Goal: Obtain resource: Download file/media

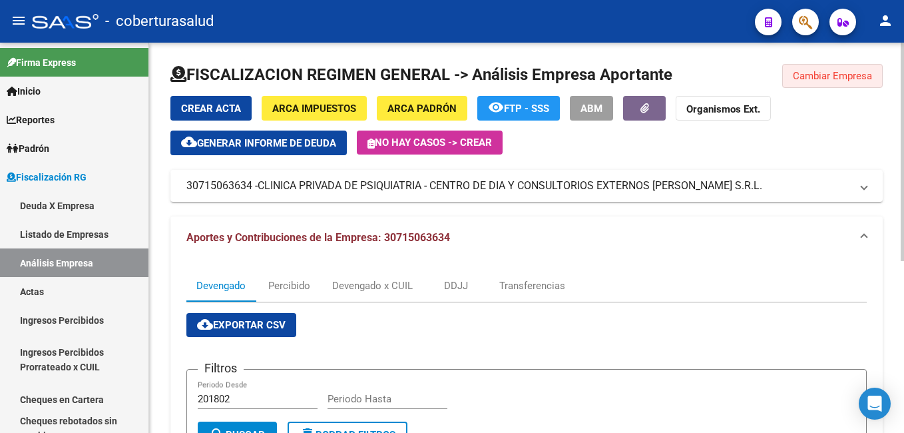
click at [836, 74] on span "Cambiar Empresa" at bounding box center [832, 76] width 79 height 12
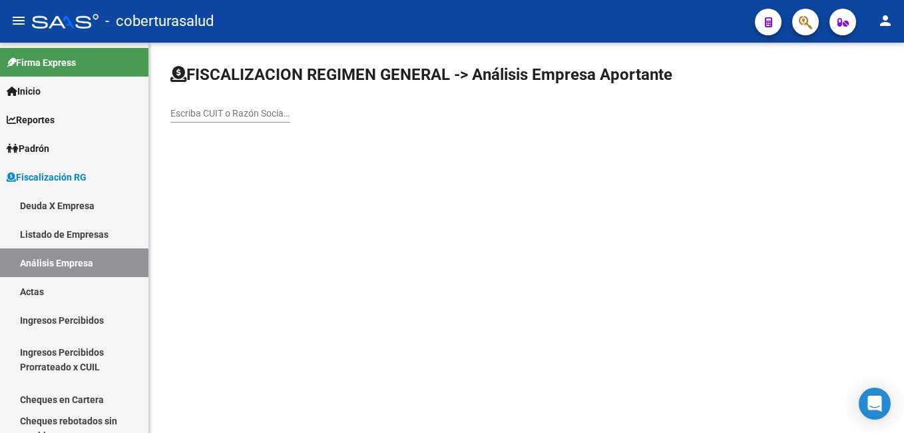
click at [198, 112] on input "Escriba CUIT o Razón Social para buscar" at bounding box center [230, 113] width 120 height 11
paste input "30708888881"
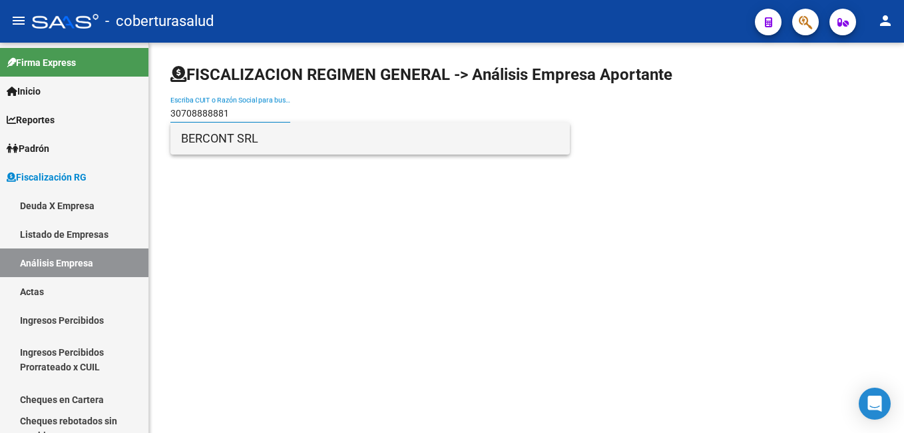
type input "30708888881"
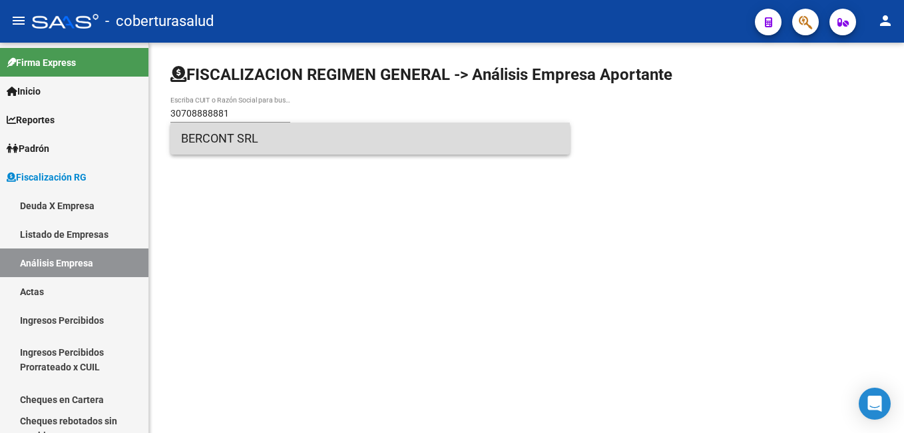
click at [234, 140] on span "BERCONT SRL" at bounding box center [370, 138] width 378 height 32
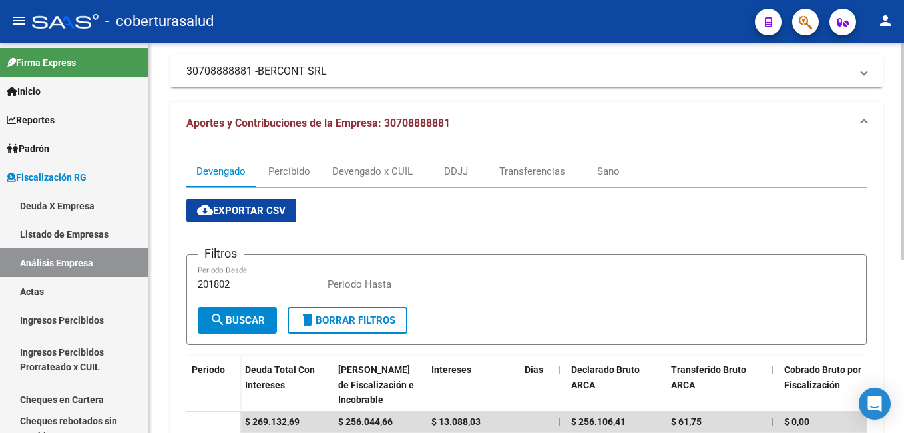
scroll to position [110, 0]
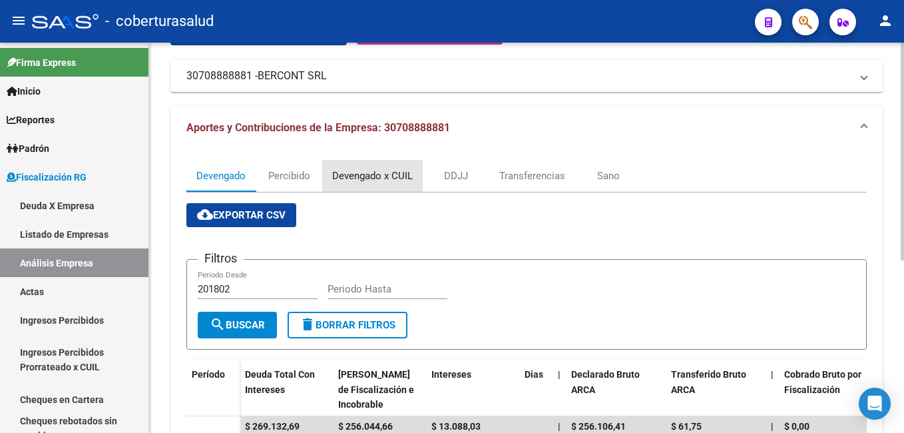
click at [367, 178] on div "Devengado x CUIL" at bounding box center [372, 175] width 81 height 15
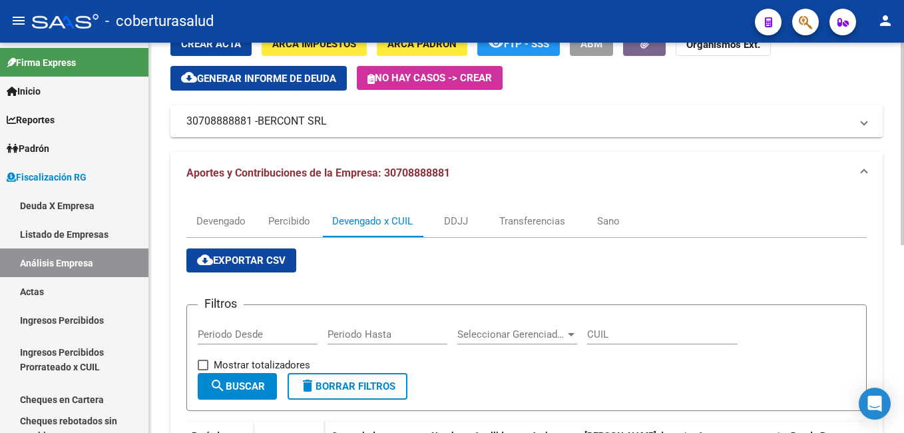
scroll to position [200, 0]
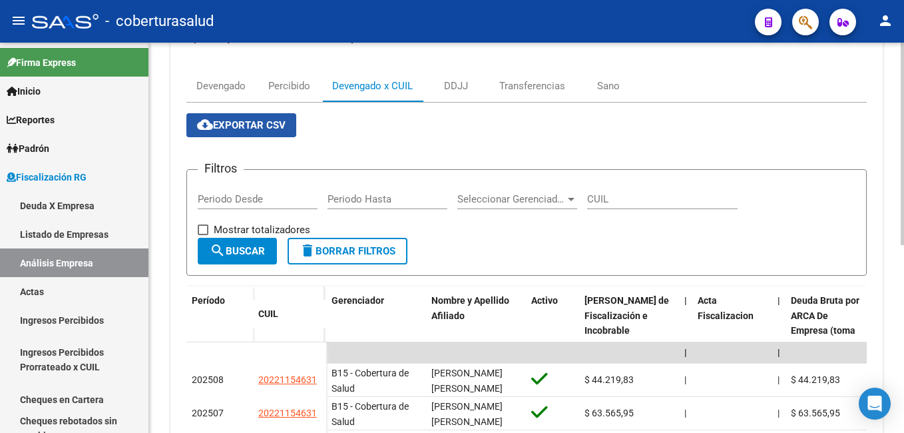
click at [233, 124] on span "cloud_download Exportar CSV" at bounding box center [241, 125] width 89 height 12
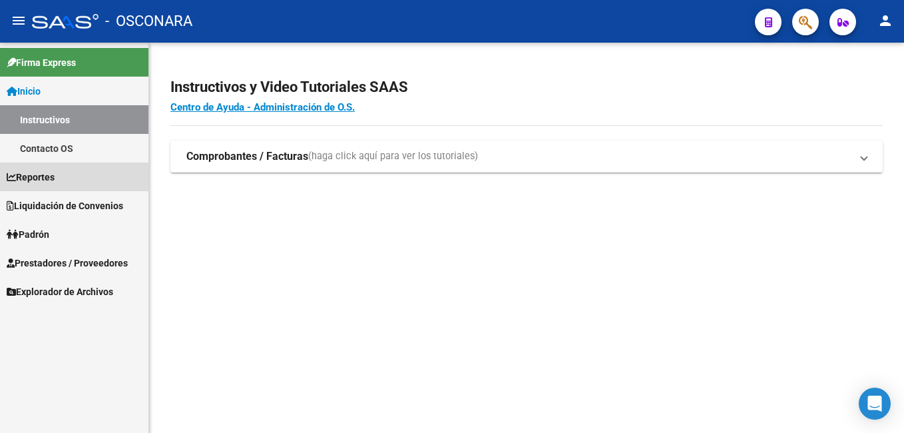
click at [47, 178] on span "Reportes" at bounding box center [31, 177] width 48 height 15
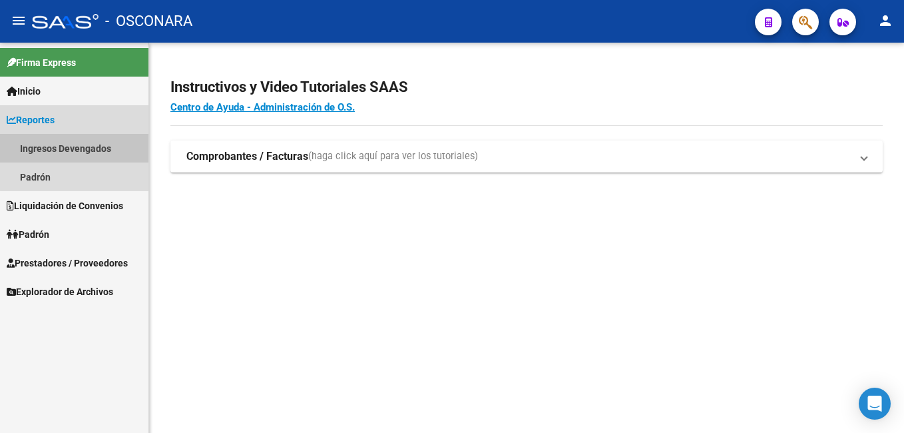
click at [76, 145] on link "Ingresos Devengados" at bounding box center [74, 148] width 148 height 29
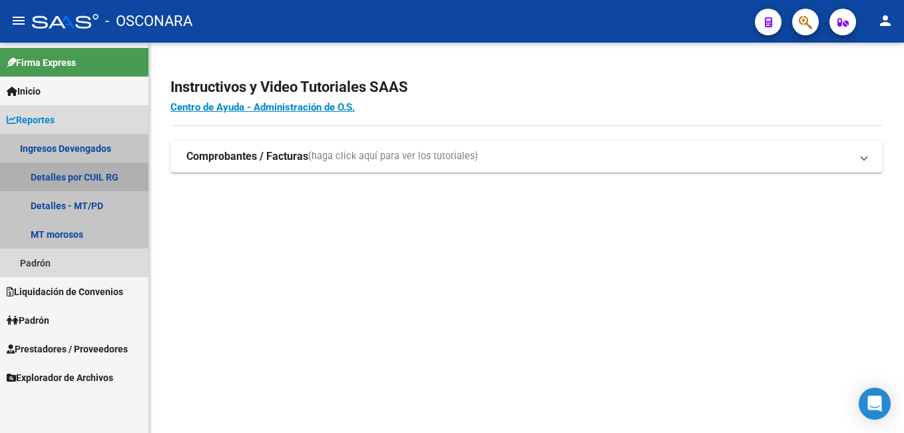
click at [70, 180] on link "Detalles por CUIL RG" at bounding box center [74, 176] width 148 height 29
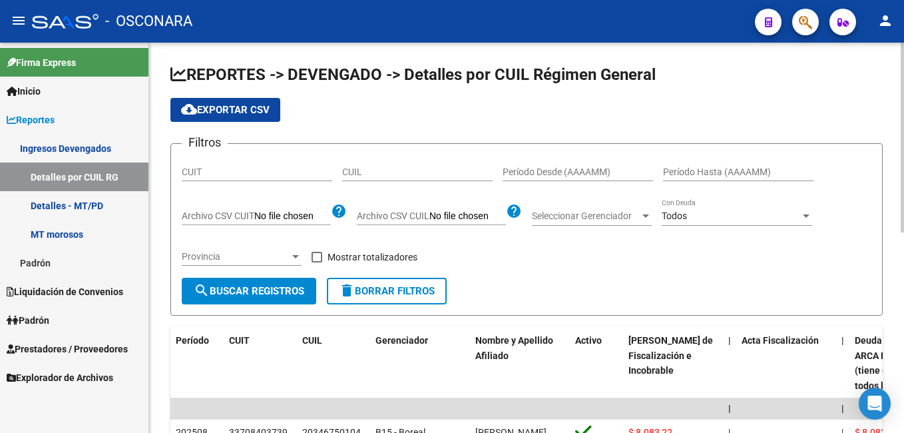
click at [204, 172] on input "CUIT" at bounding box center [257, 171] width 150 height 11
paste input "30-70888888-1"
type input "30-70888888-1"
click at [561, 172] on input "Período Desde (AAAAMM)" at bounding box center [577, 171] width 150 height 11
type input "202505"
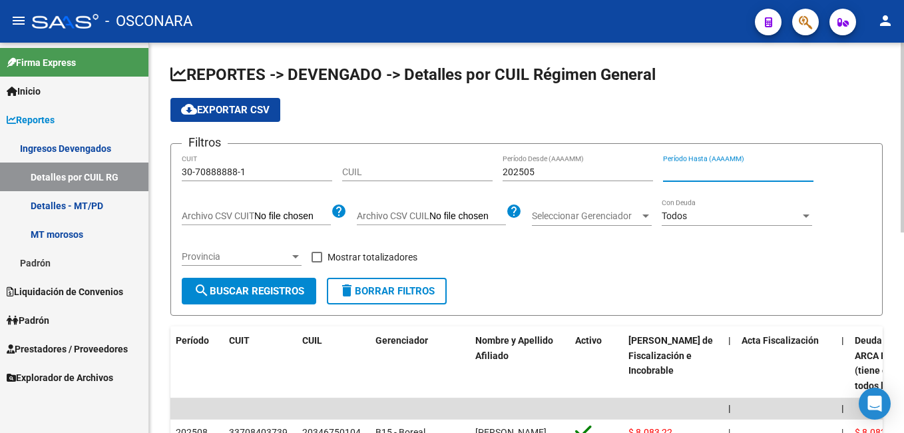
click at [701, 172] on input "Período Hasta (AAAAMM)" at bounding box center [738, 171] width 150 height 11
type input "202508"
click at [298, 257] on div at bounding box center [295, 256] width 7 height 3
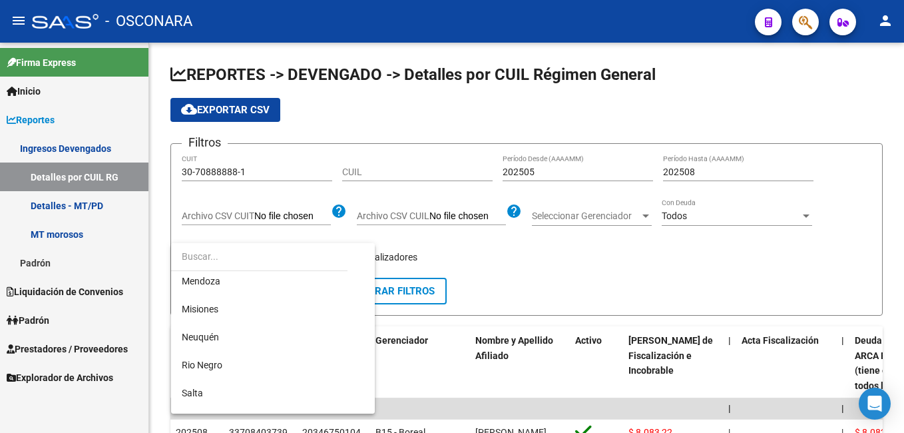
scroll to position [399, 0]
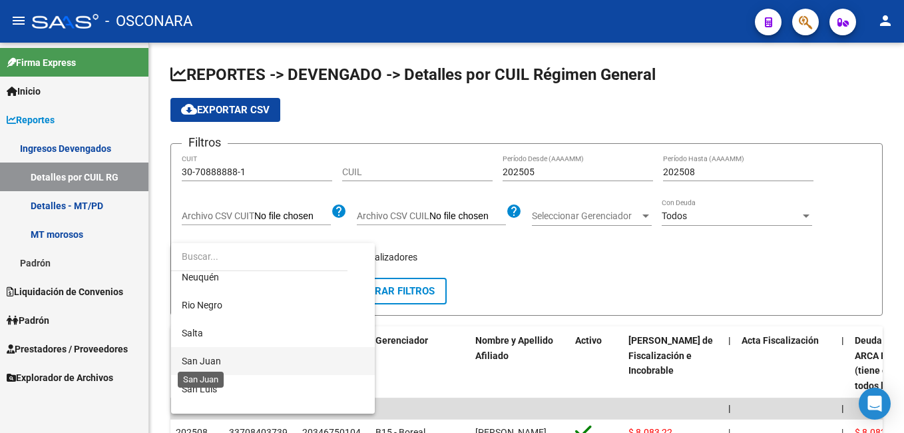
click at [202, 361] on span "San Juan" at bounding box center [201, 360] width 39 height 11
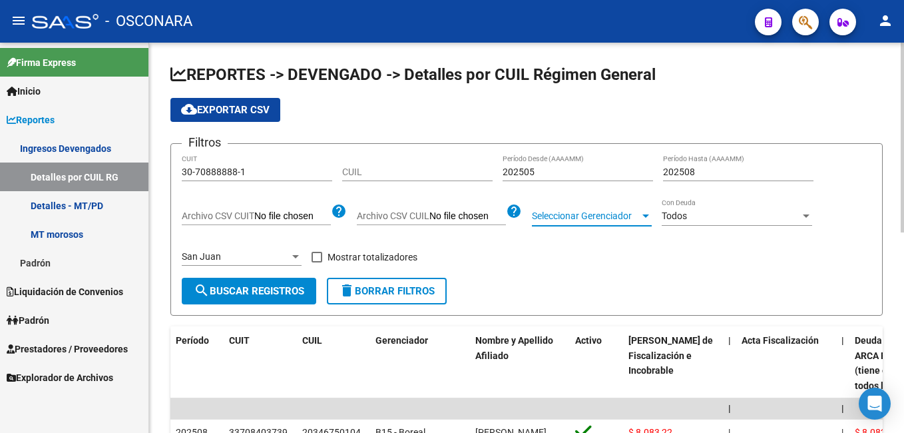
click at [573, 221] on span "Seleccionar Gerenciador" at bounding box center [586, 215] width 108 height 11
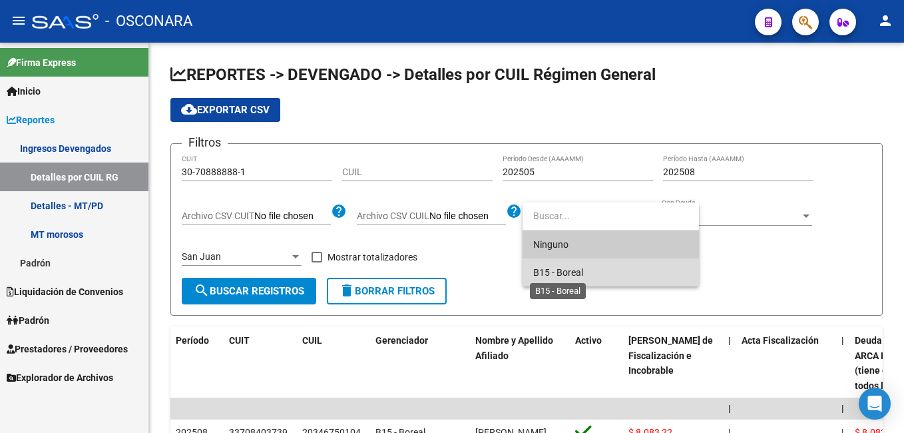
click at [582, 269] on span "B15 - Boreal" at bounding box center [558, 272] width 50 height 11
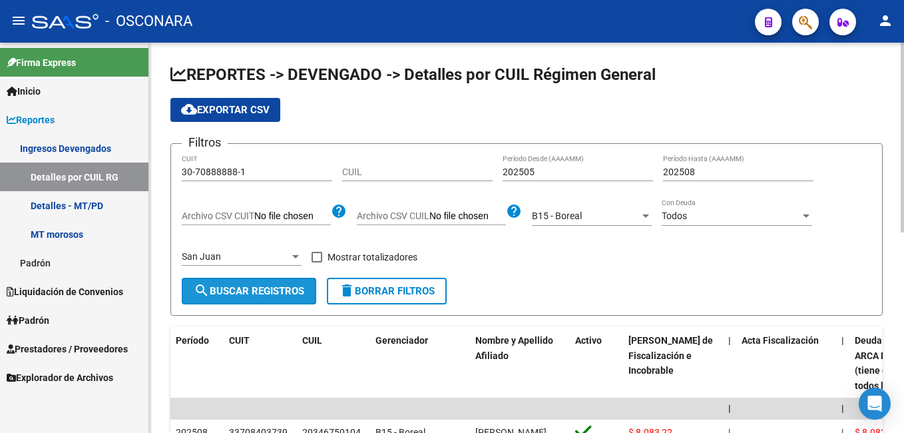
click at [247, 288] on span "search Buscar Registros" at bounding box center [249, 291] width 110 height 12
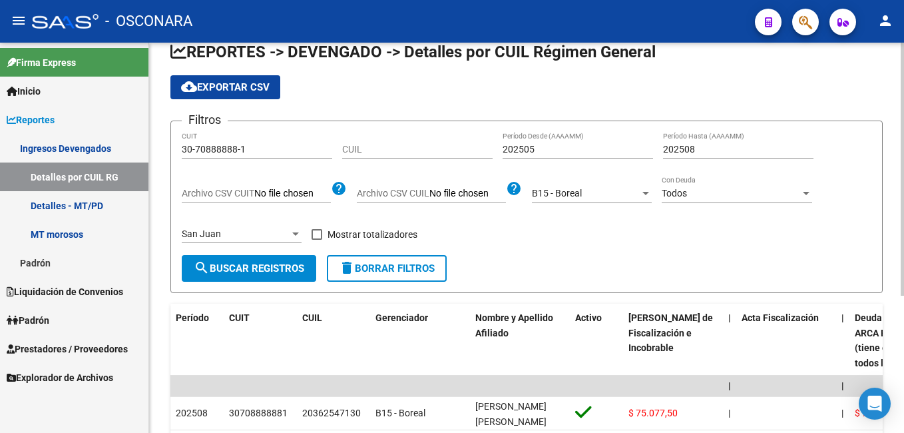
scroll to position [0, 0]
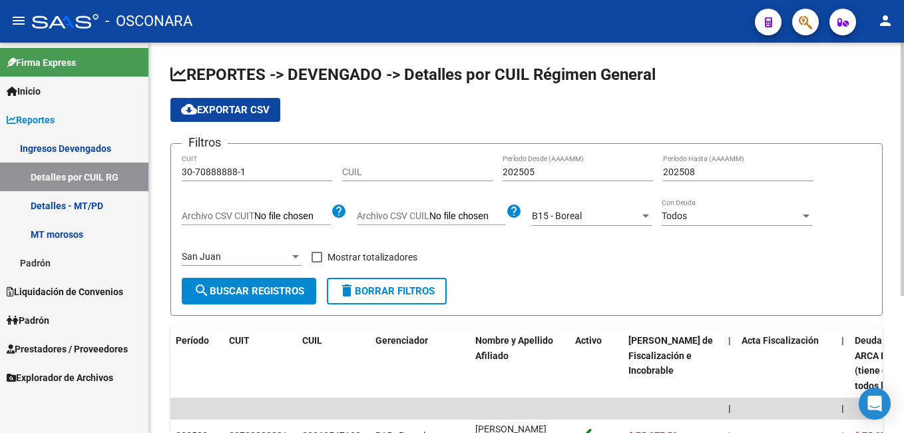
click at [437, 218] on input "Archivo CSV CUIL" at bounding box center [467, 216] width 77 height 12
click at [254, 295] on span "search Buscar Registros" at bounding box center [249, 291] width 110 height 12
click at [236, 113] on span "cloud_download Exportar CSV" at bounding box center [225, 110] width 89 height 12
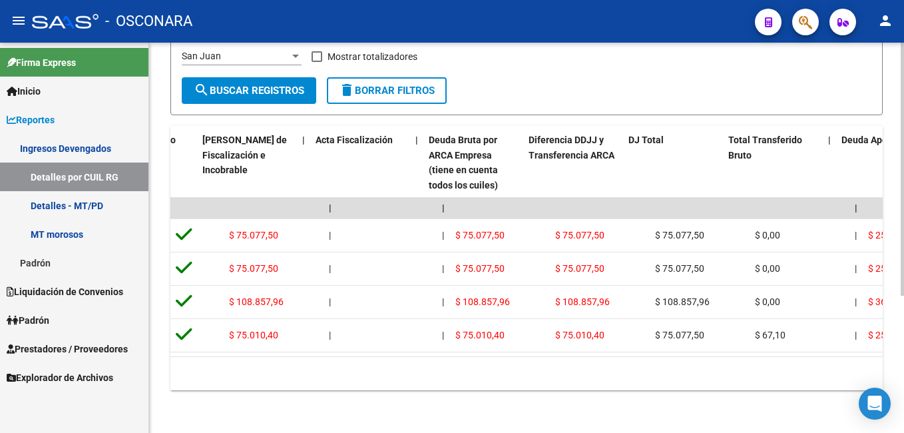
scroll to position [0, 426]
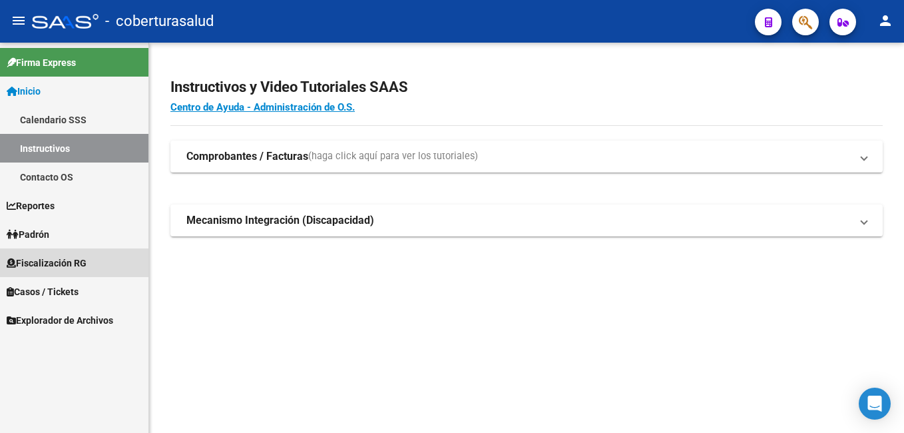
click at [59, 263] on span "Fiscalización RG" at bounding box center [47, 263] width 80 height 15
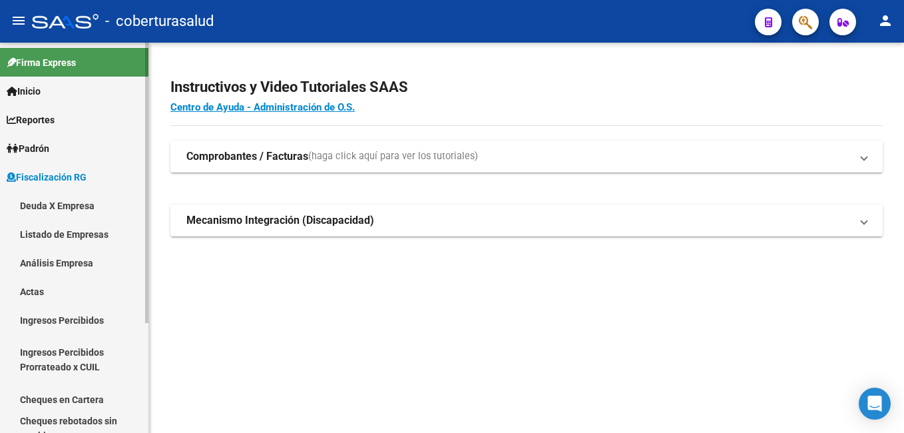
click at [59, 264] on link "Análisis Empresa" at bounding box center [74, 262] width 148 height 29
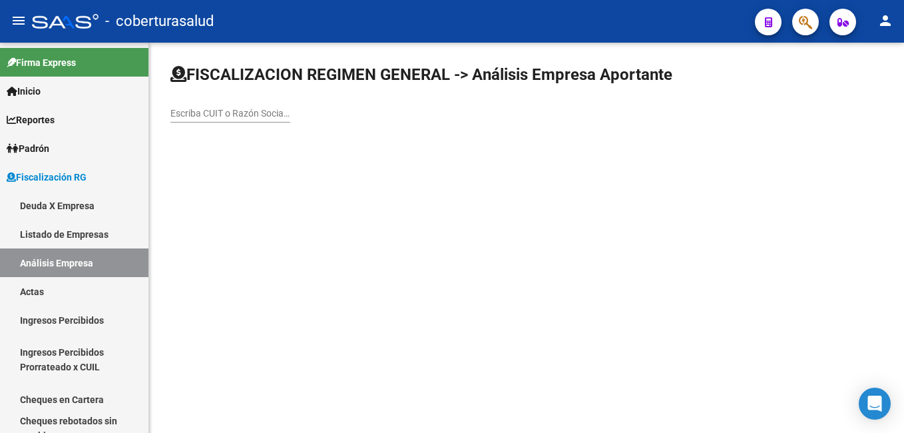
click at [202, 116] on input "Escriba CUIT o Razón Social para buscar" at bounding box center [230, 113] width 120 height 11
paste input "30708888881"
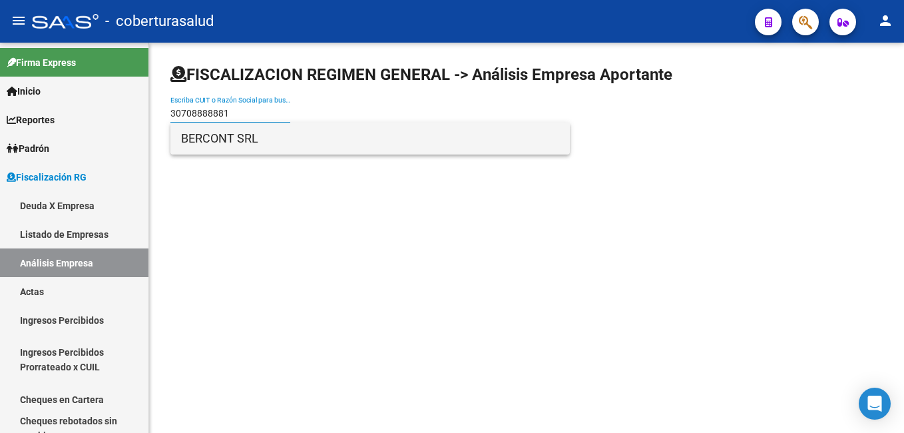
type input "30708888881"
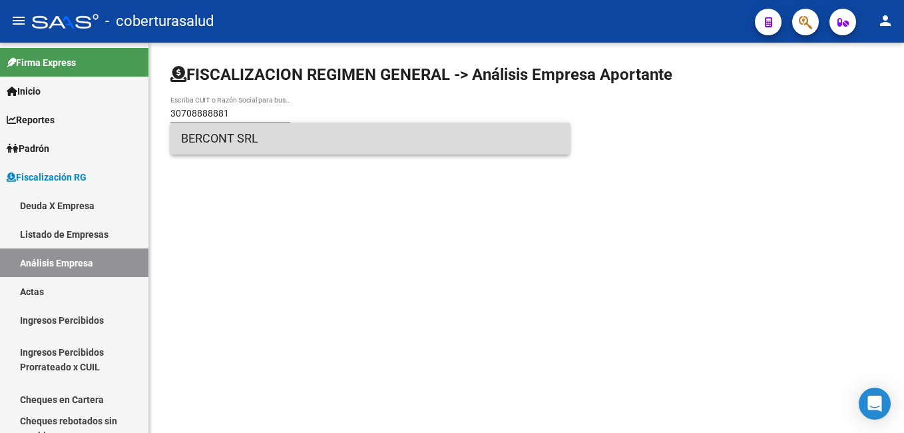
click at [227, 140] on span "BERCONT SRL" at bounding box center [370, 138] width 378 height 32
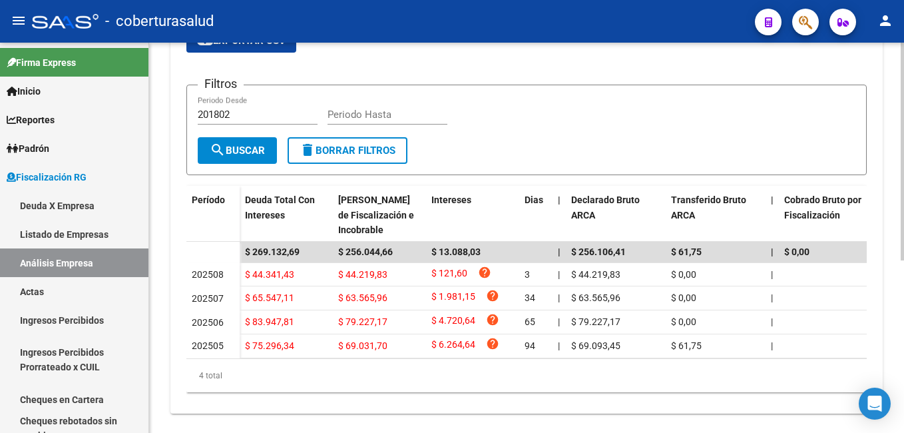
scroll to position [309, 0]
